Goal: Find specific page/section: Find specific page/section

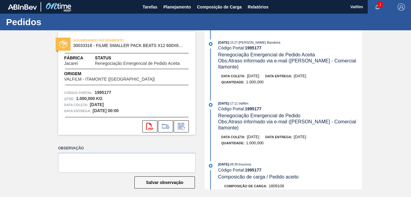
click at [380, 8] on span "button" at bounding box center [377, 7] width 15 height 5
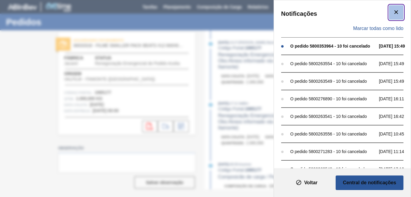
click at [396, 11] on icon "botão de ícone" at bounding box center [396, 11] width 7 height 7
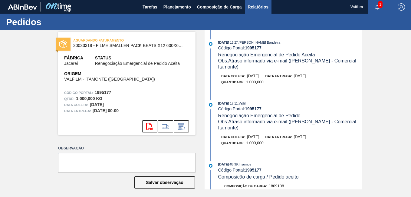
click at [254, 8] on span "Relatórios" at bounding box center [258, 6] width 21 height 7
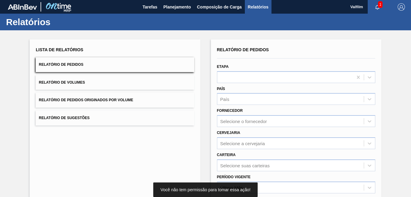
click at [262, 84] on div "País País" at bounding box center [296, 94] width 163 height 22
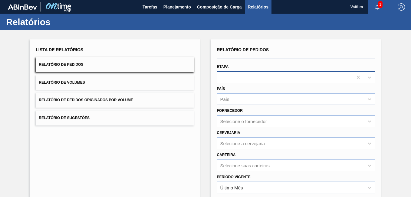
click at [258, 78] on div at bounding box center [285, 77] width 136 height 9
